Goal: Task Accomplishment & Management: Manage account settings

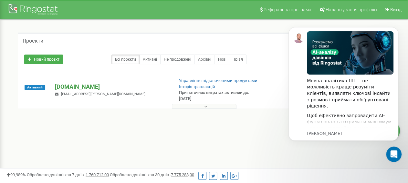
click at [68, 86] on p "[DOMAIN_NAME]" at bounding box center [111, 87] width 113 height 8
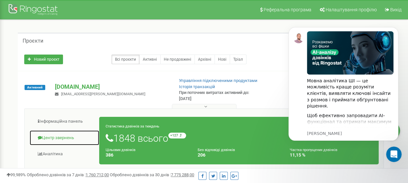
click at [55, 135] on link "Центр звернень" at bounding box center [64, 138] width 70 height 16
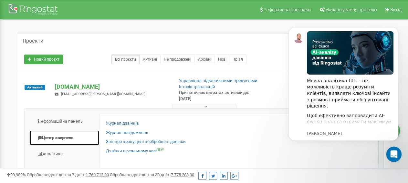
scroll to position [67, 0]
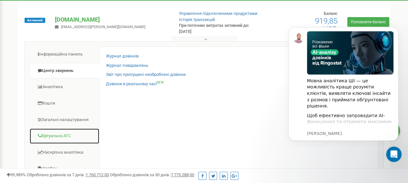
click at [55, 136] on link "Віртуальна АТС" at bounding box center [64, 136] width 70 height 16
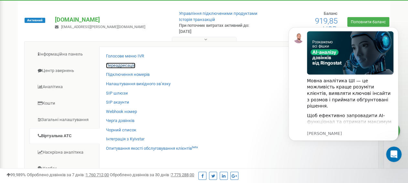
click at [130, 64] on link "Переадресація" at bounding box center [120, 66] width 29 height 6
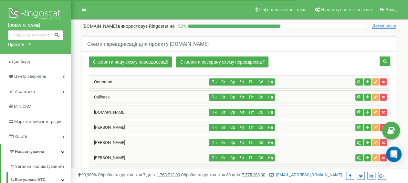
click at [123, 108] on div "[DOMAIN_NAME]" at bounding box center [149, 112] width 120 height 13
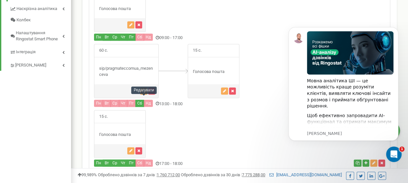
click at [144, 93] on icon "button" at bounding box center [143, 91] width 3 height 4
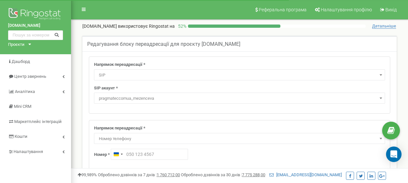
select select "SIP"
select select "pragmateccomua_mezenceva"
click at [131, 139] on span "Номер телефону" at bounding box center [239, 138] width 287 height 9
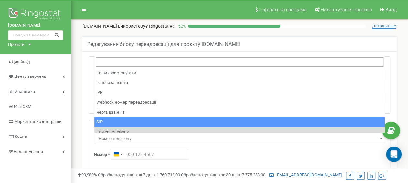
select select "SIP"
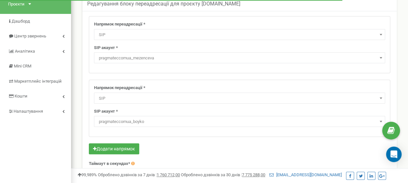
scroll to position [67, 0]
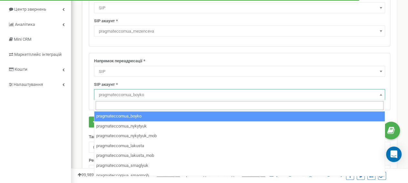
click at [135, 94] on span "pragmateccomua_boyko" at bounding box center [239, 94] width 287 height 9
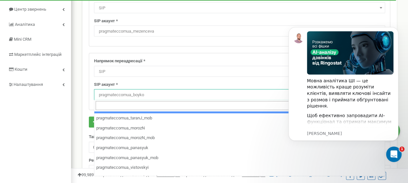
scroll to position [186, 0]
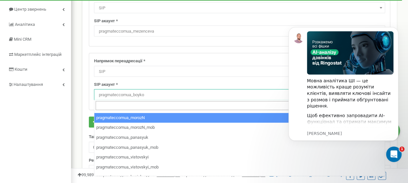
select select "pragmateccomua_morozN"
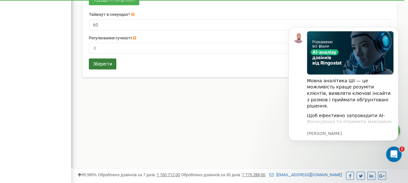
scroll to position [202, 0]
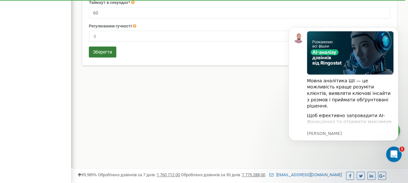
click at [99, 51] on button "Зберегти" at bounding box center [102, 52] width 27 height 11
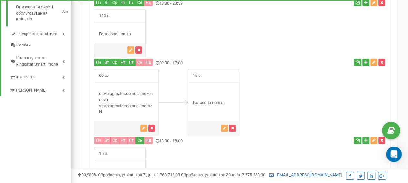
scroll to position [353, 0]
